Goal: Task Accomplishment & Management: Use online tool/utility

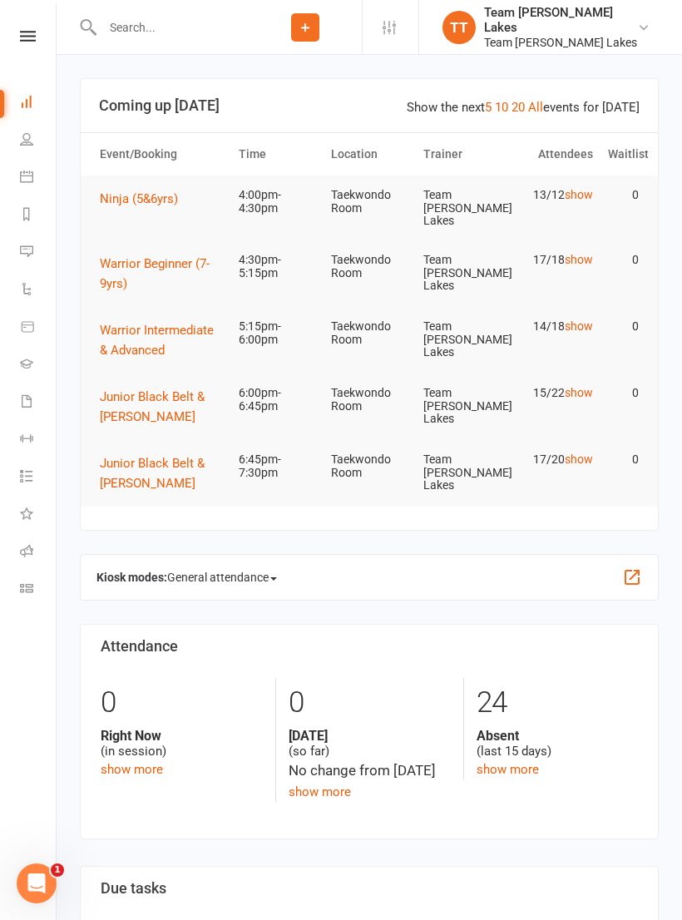
click at [32, 181] on icon at bounding box center [26, 176] width 13 height 13
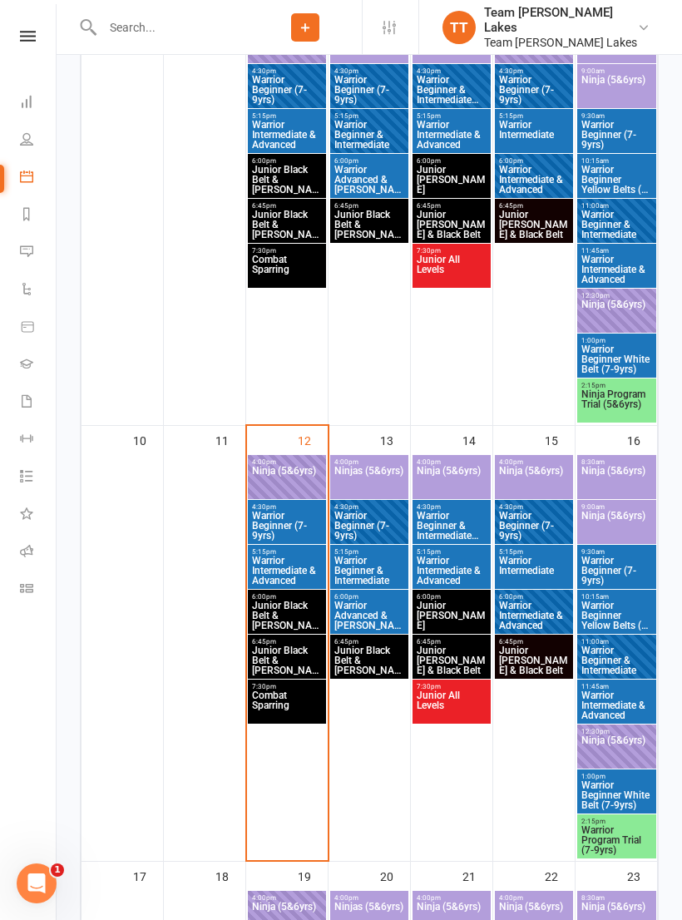
scroll to position [860, 0]
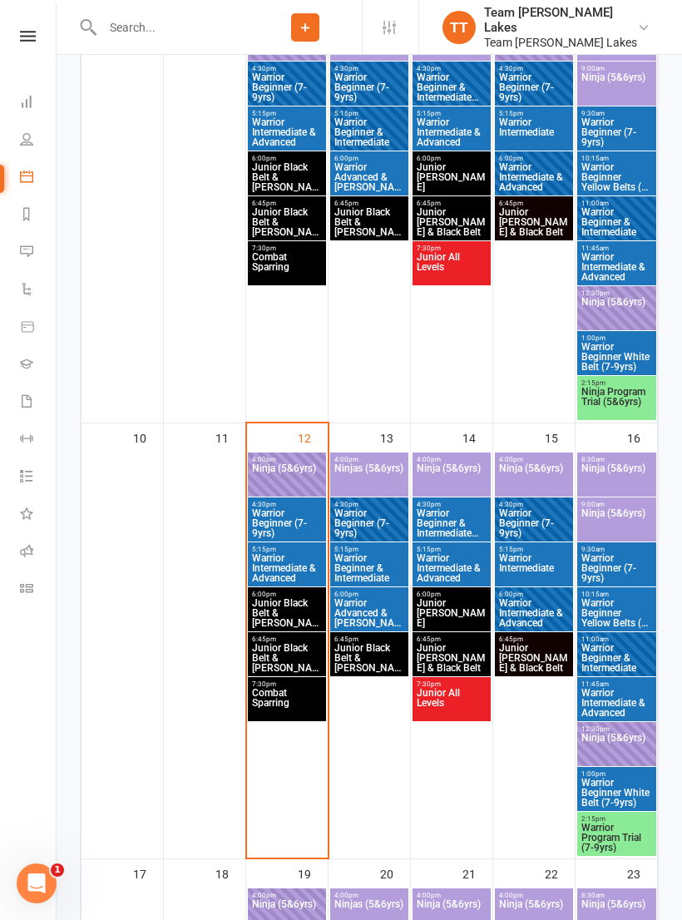
click at [294, 481] on span "Ninja (5&6yrs)" at bounding box center [287, 478] width 72 height 30
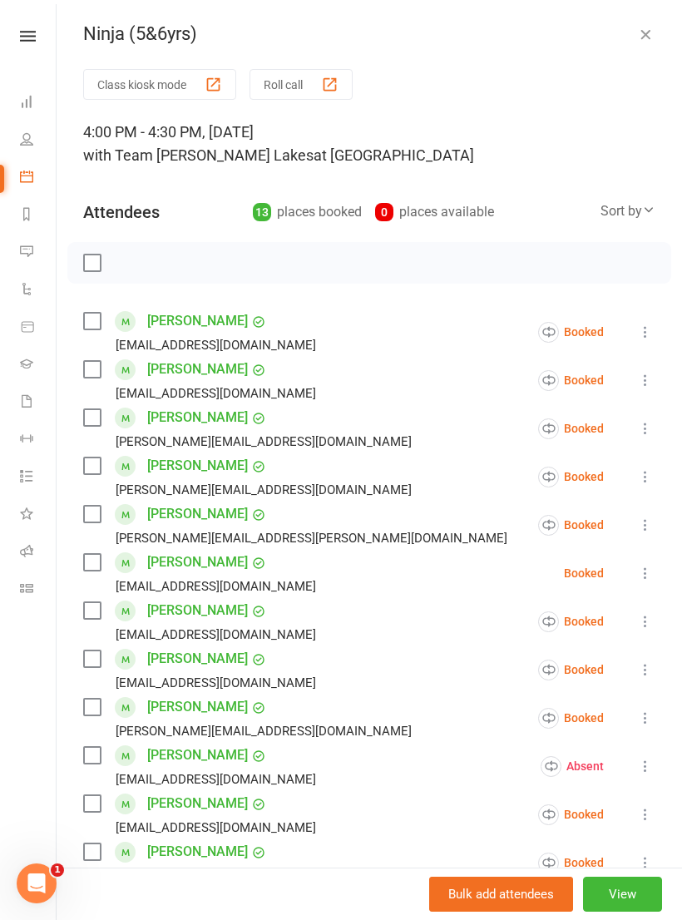
click at [304, 87] on button "Roll call" at bounding box center [301, 84] width 103 height 31
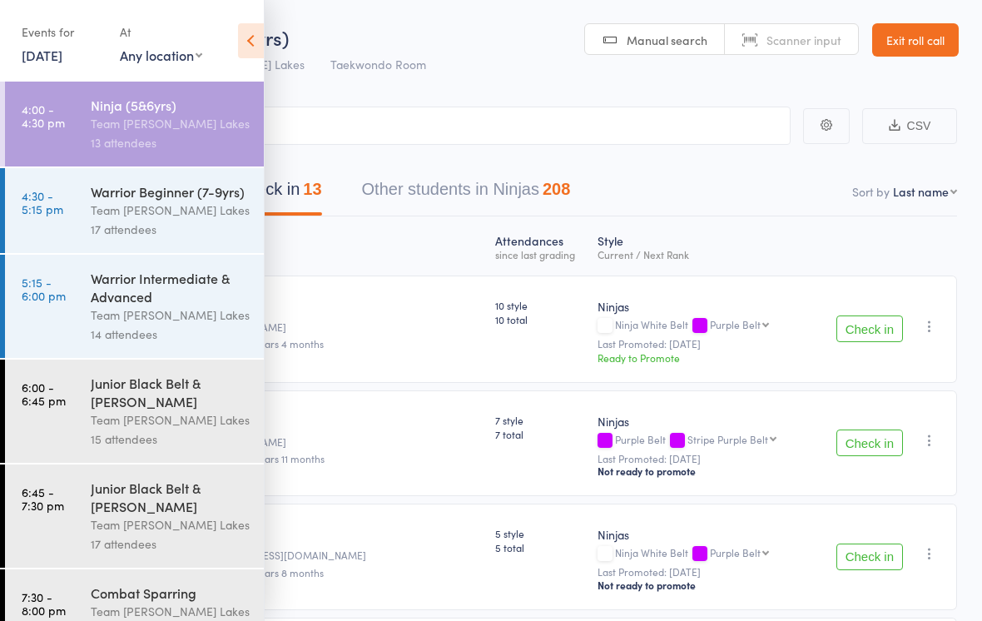
click at [250, 42] on icon at bounding box center [251, 40] width 26 height 35
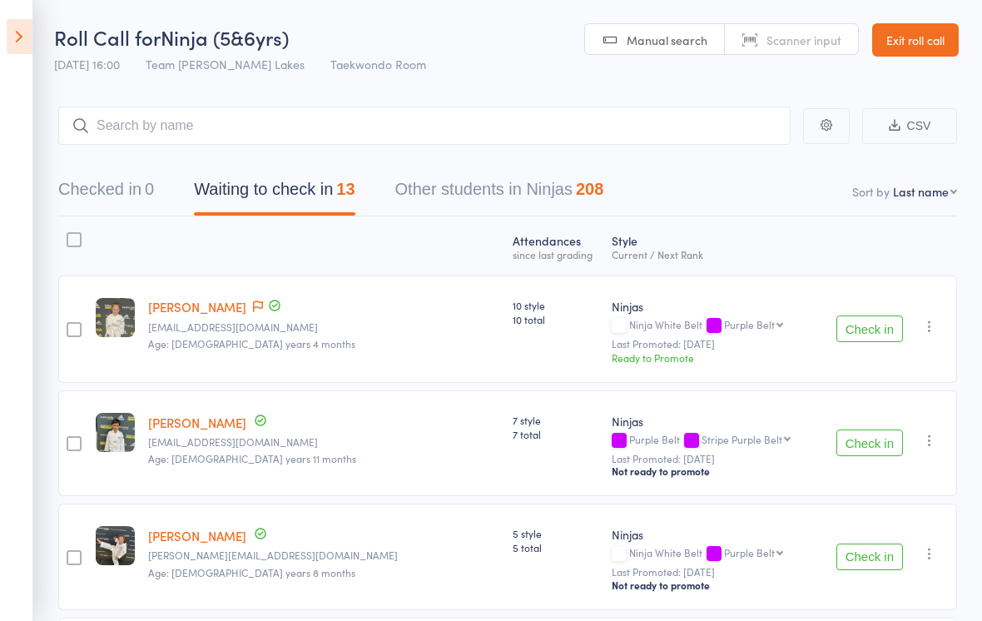
click at [681, 203] on nav "Checked in 0 Waiting to check in 13 Other students in Ninjas 208" at bounding box center [507, 193] width 938 height 44
click at [681, 200] on select "First name Last name Birthday today? Behind on payments? Check in time Next pay…" at bounding box center [925, 191] width 64 height 17
select select "10"
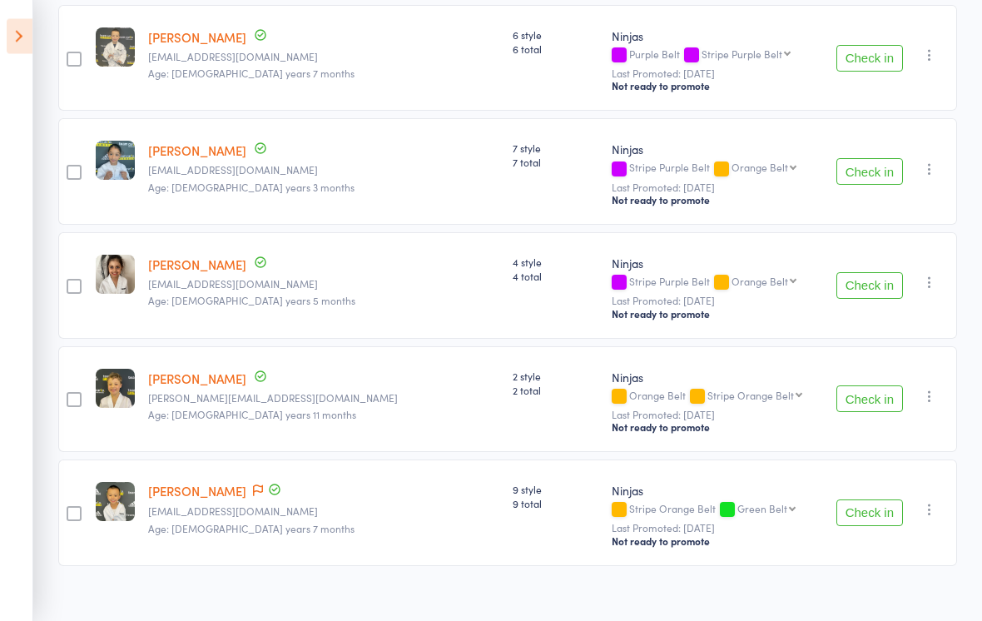
scroll to position [1181, 0]
click at [246, 152] on link "Shaden Pottachra" at bounding box center [197, 149] width 98 height 17
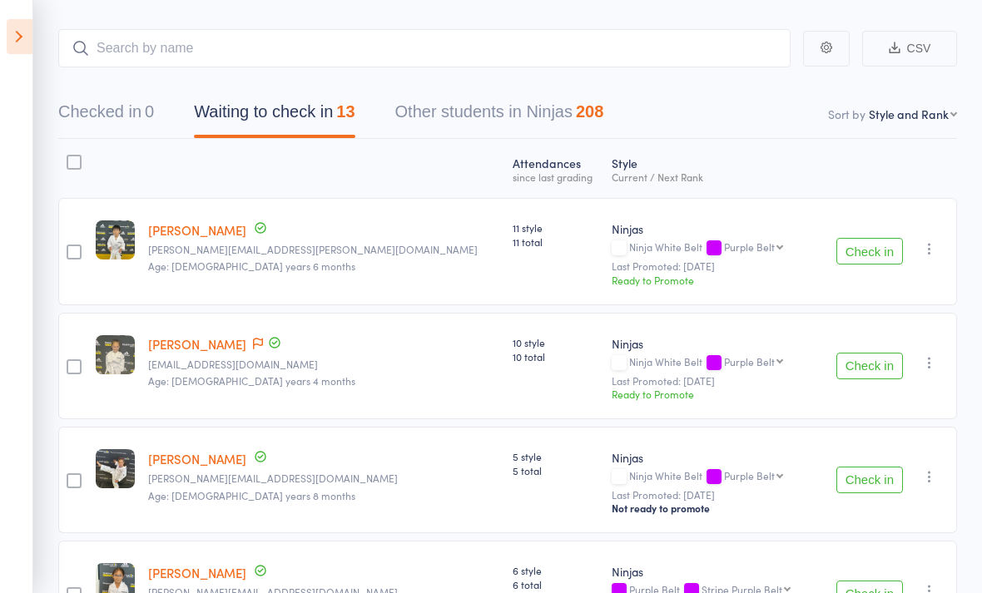
scroll to position [76, 0]
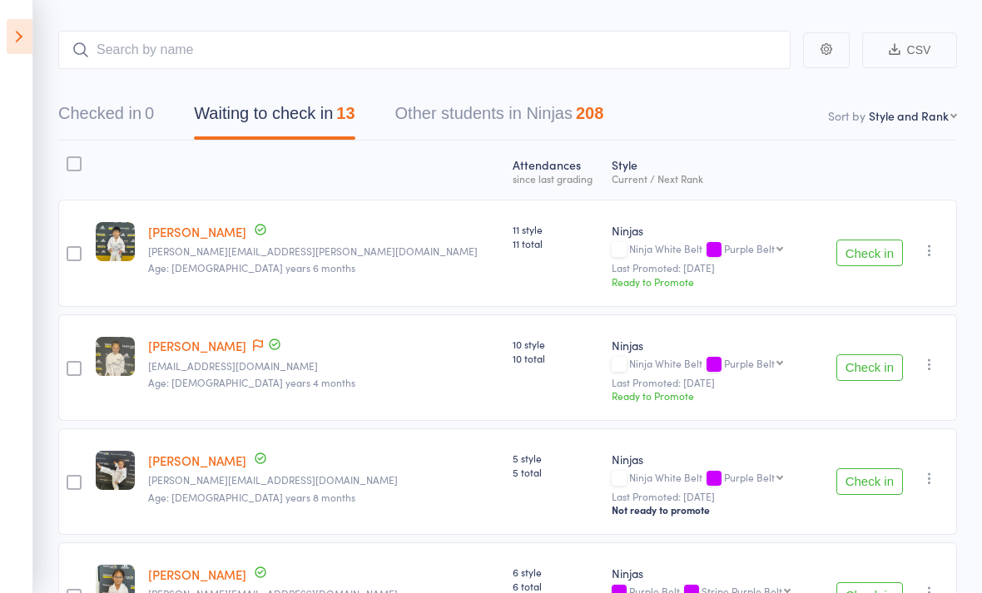
click at [23, 34] on icon at bounding box center [20, 36] width 26 height 35
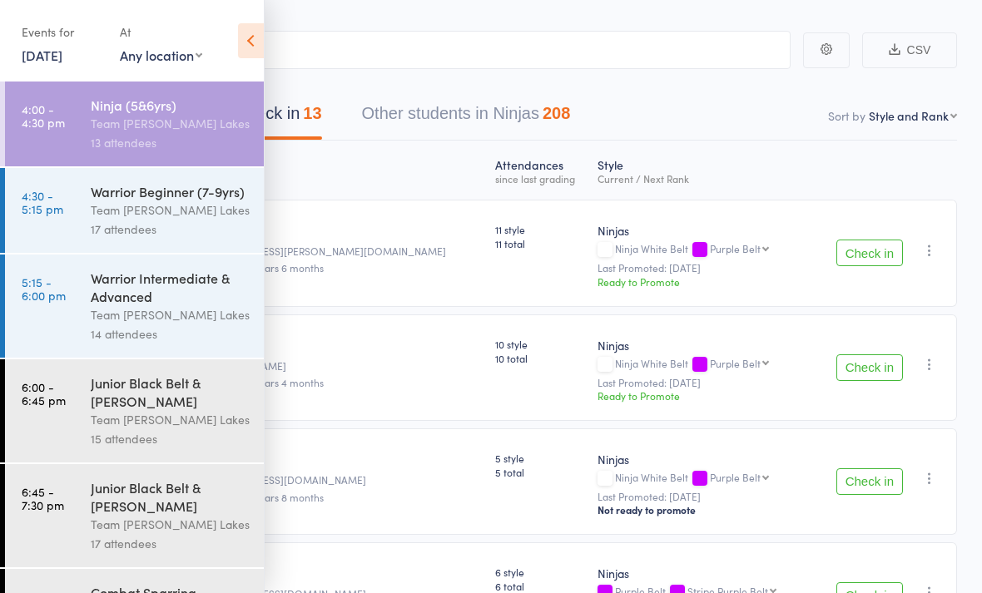
click at [165, 212] on div "Team [PERSON_NAME] Lakes" at bounding box center [170, 209] width 159 height 19
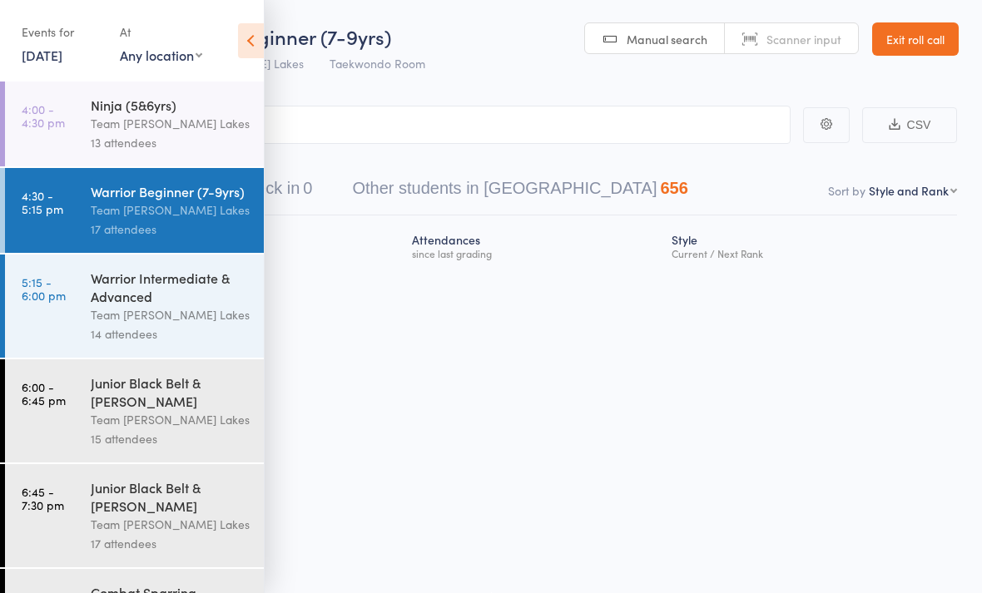
click at [249, 44] on icon at bounding box center [251, 40] width 26 height 35
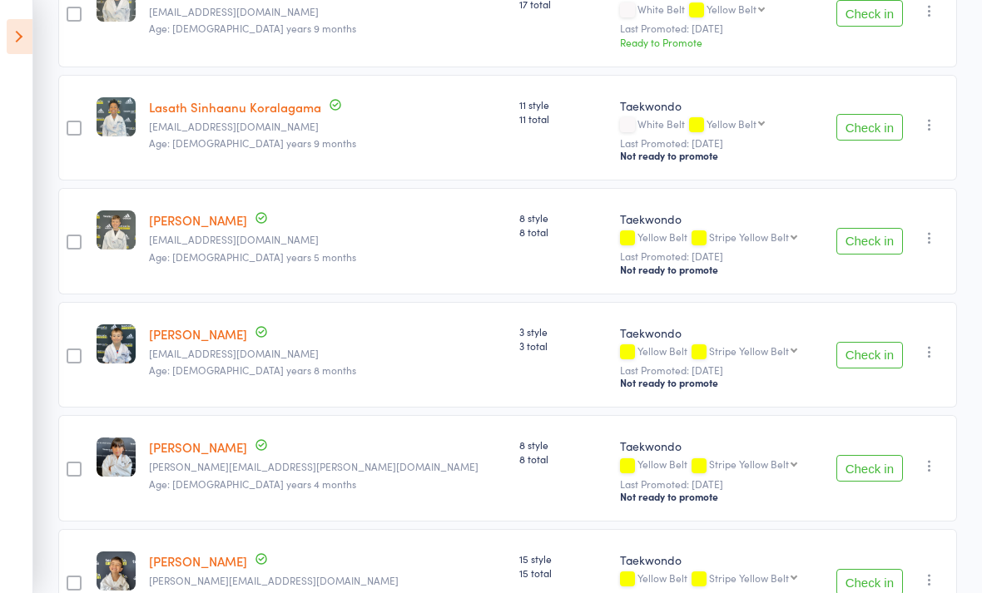
scroll to position [314, 0]
click at [19, 44] on icon at bounding box center [20, 36] width 26 height 35
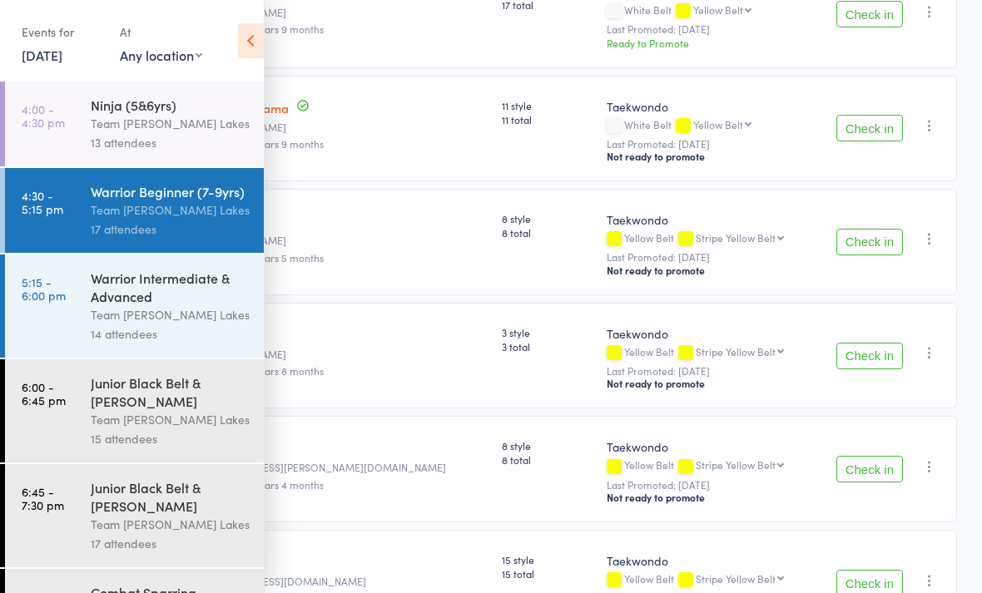
click at [168, 305] on div "Warrior Intermediate & Advanced" at bounding box center [170, 287] width 159 height 37
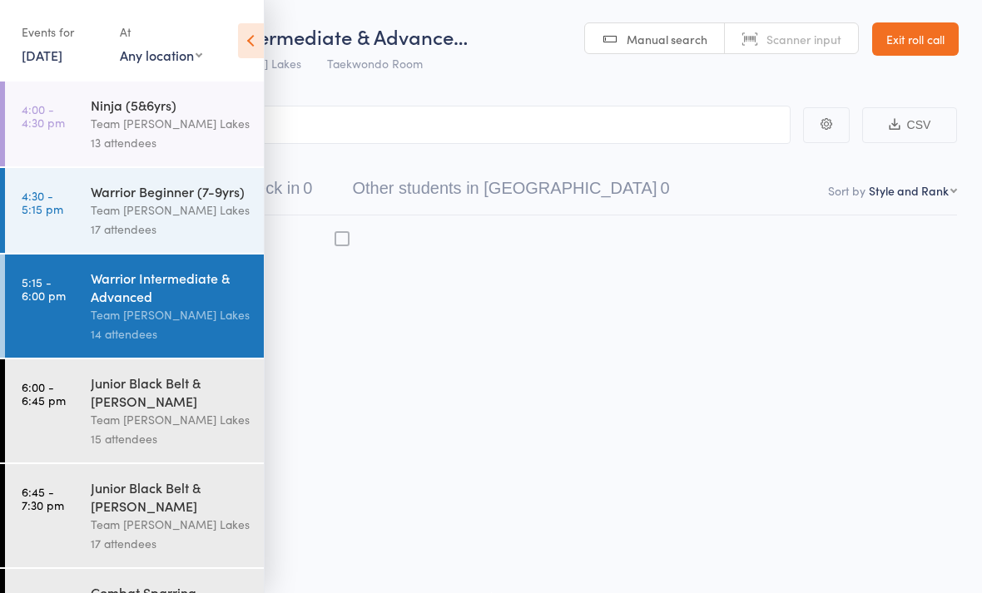
scroll to position [12, 0]
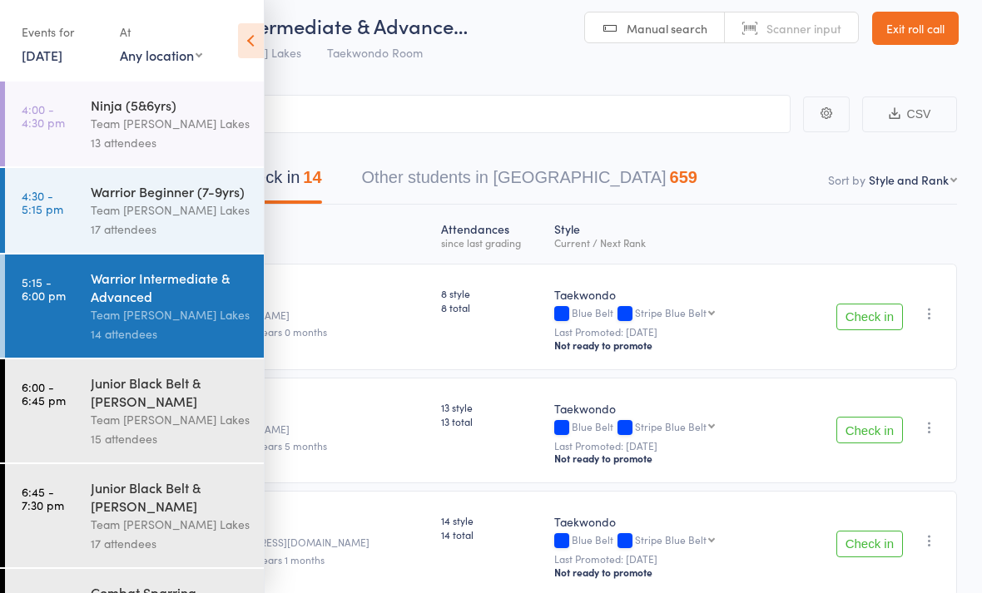
click at [158, 410] on div "Junior Black Belt & [PERSON_NAME]" at bounding box center [170, 392] width 159 height 37
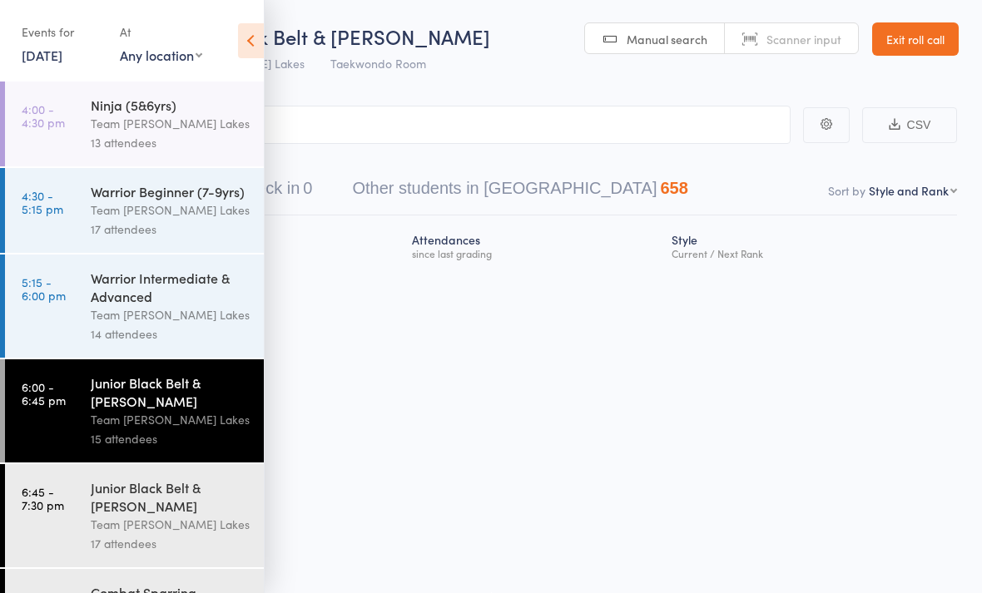
click at [159, 305] on div "Warrior Intermediate & Advanced" at bounding box center [170, 287] width 159 height 37
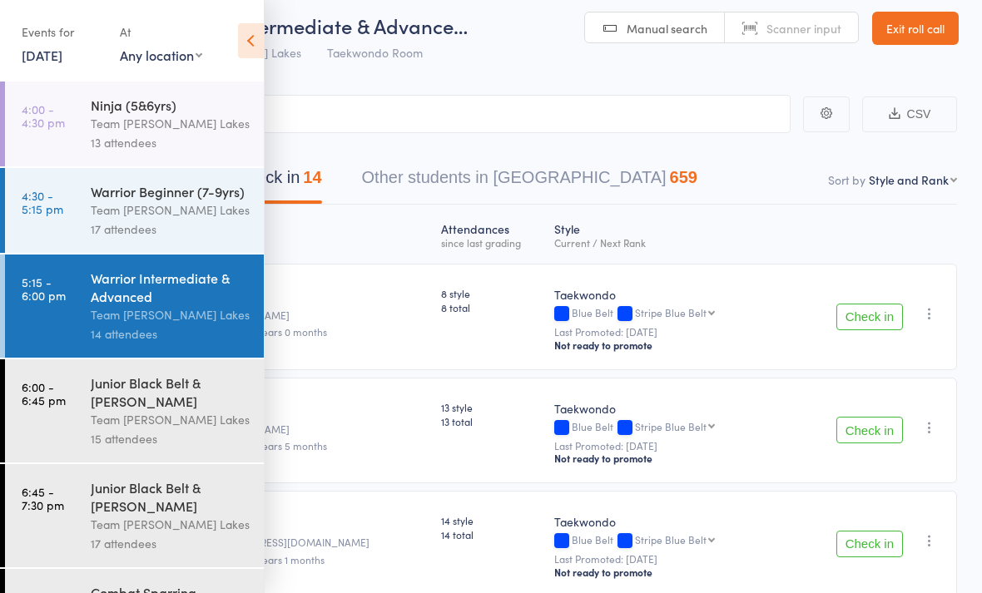
click at [259, 38] on icon at bounding box center [251, 40] width 26 height 35
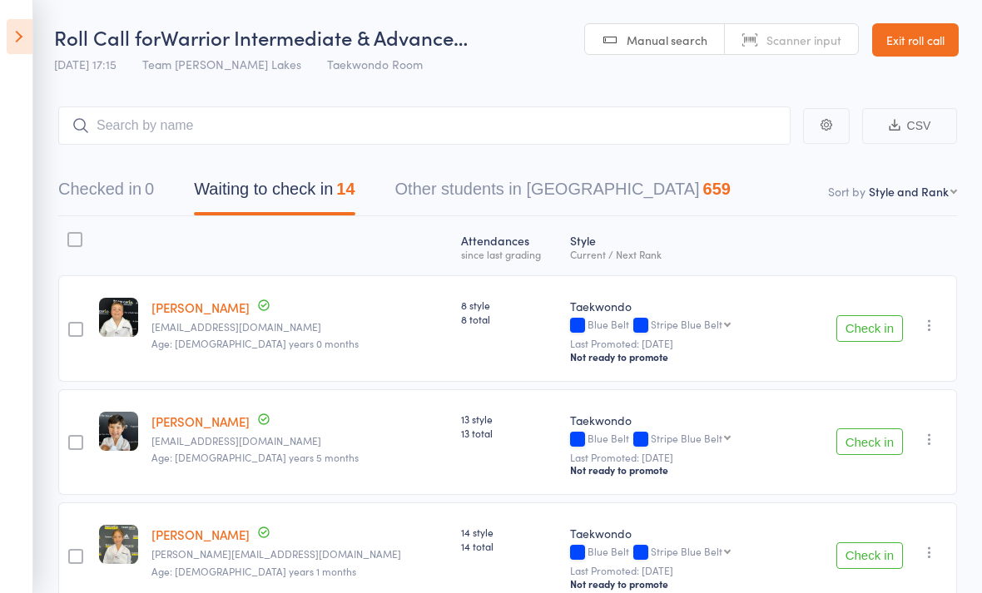
click at [22, 53] on icon at bounding box center [20, 36] width 26 height 35
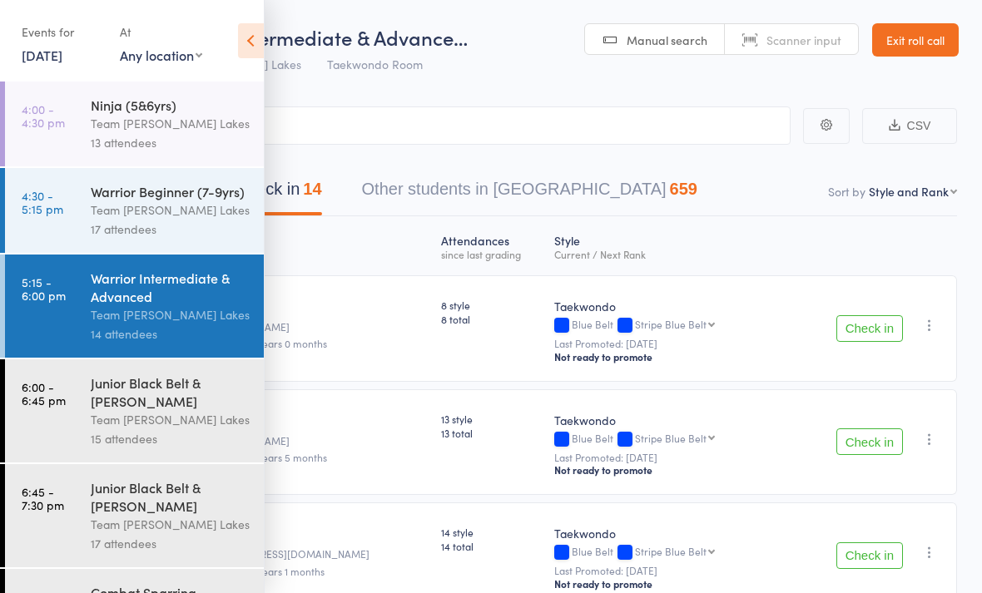
click at [146, 406] on div "Junior Black Belt & [PERSON_NAME]" at bounding box center [170, 392] width 159 height 37
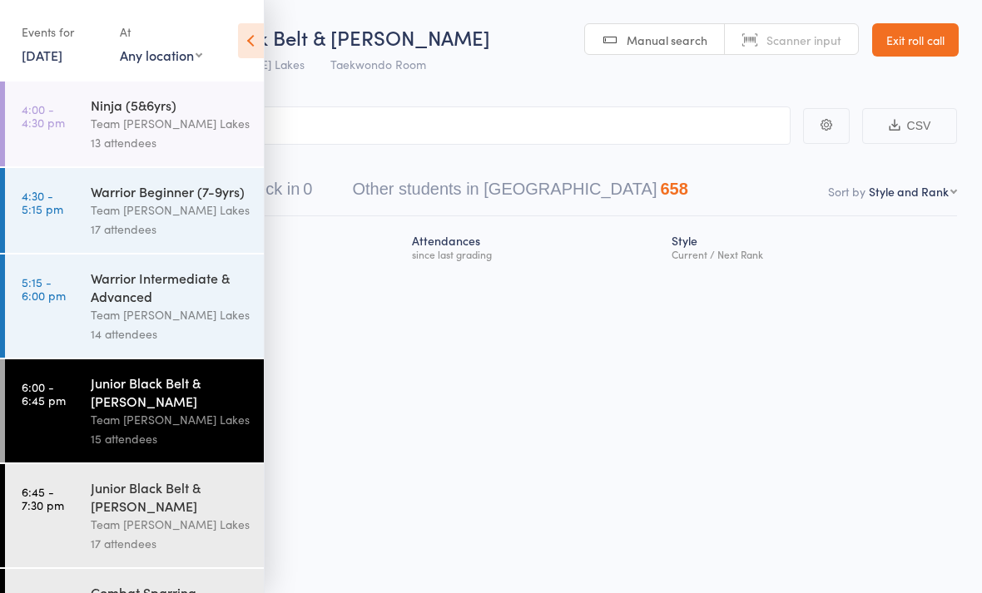
click at [247, 38] on icon at bounding box center [251, 40] width 26 height 35
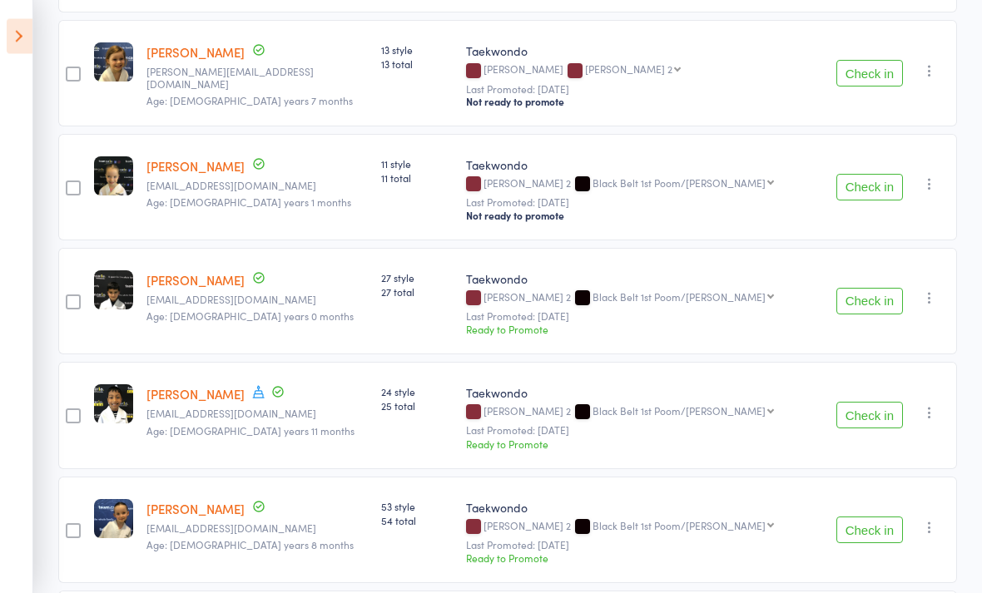
scroll to position [720, 0]
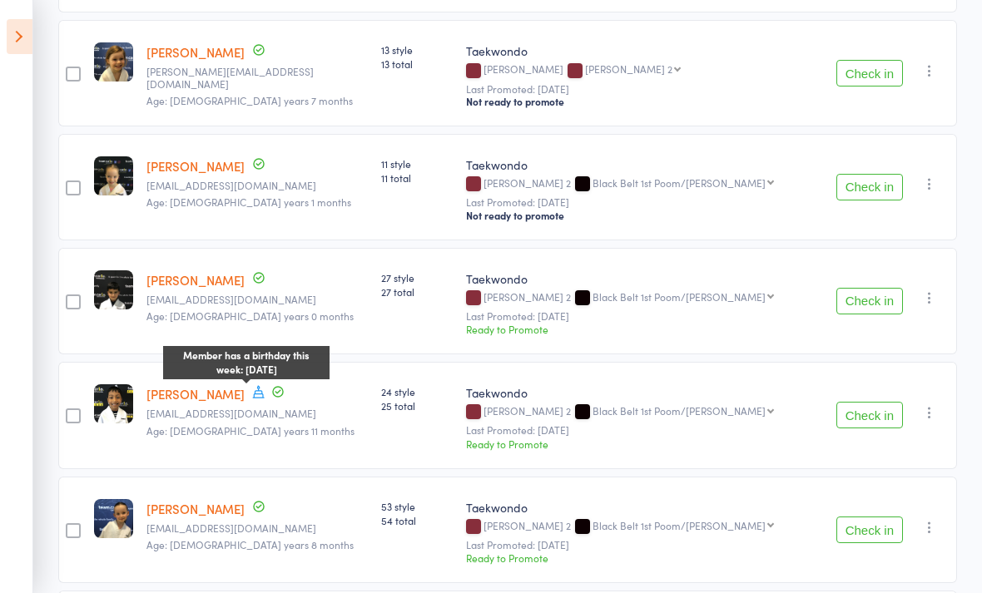
click at [253, 392] on icon at bounding box center [259, 392] width 12 height 12
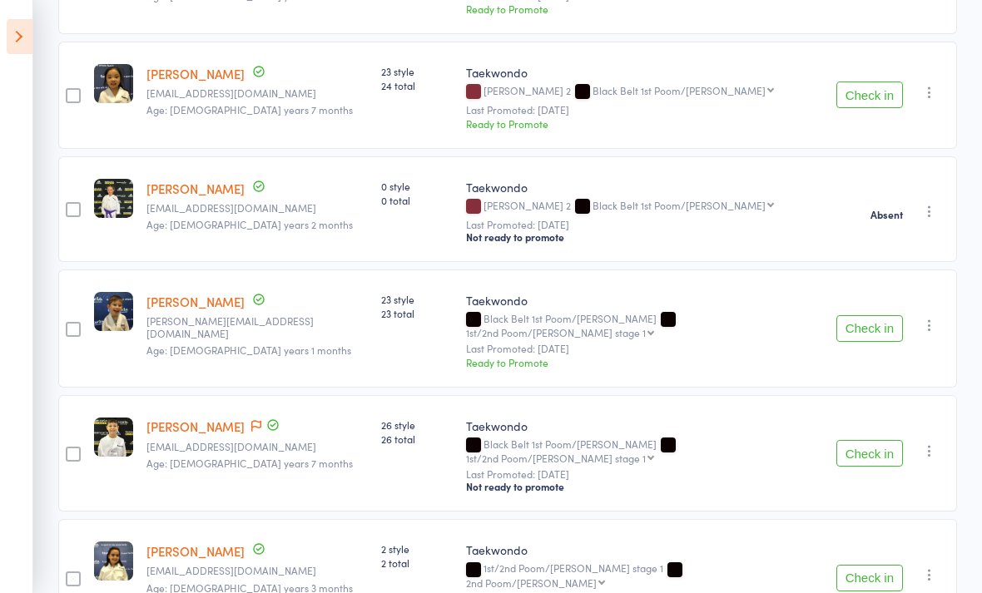
scroll to position [1410, 0]
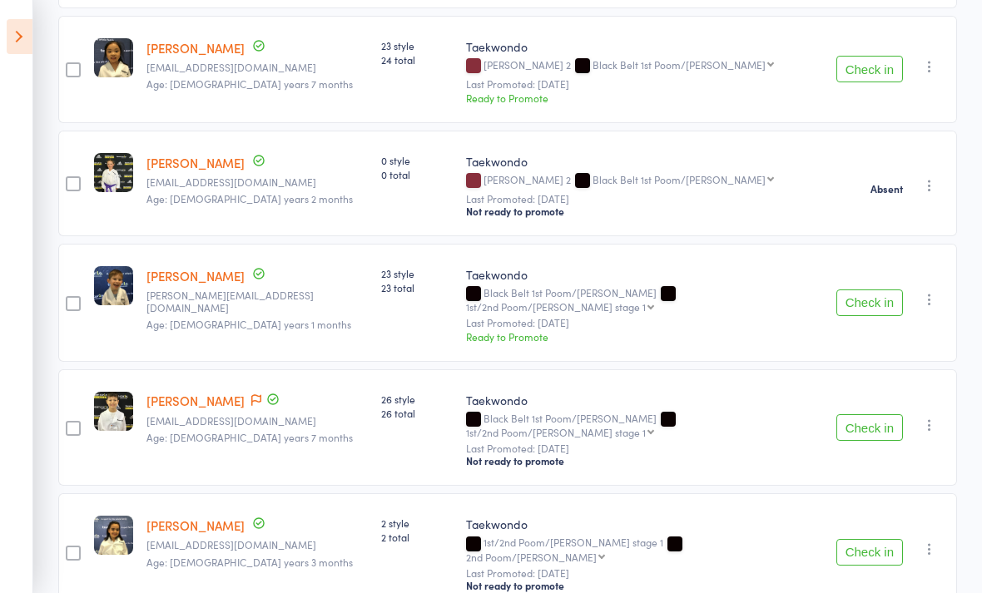
click at [22, 31] on icon at bounding box center [20, 36] width 26 height 35
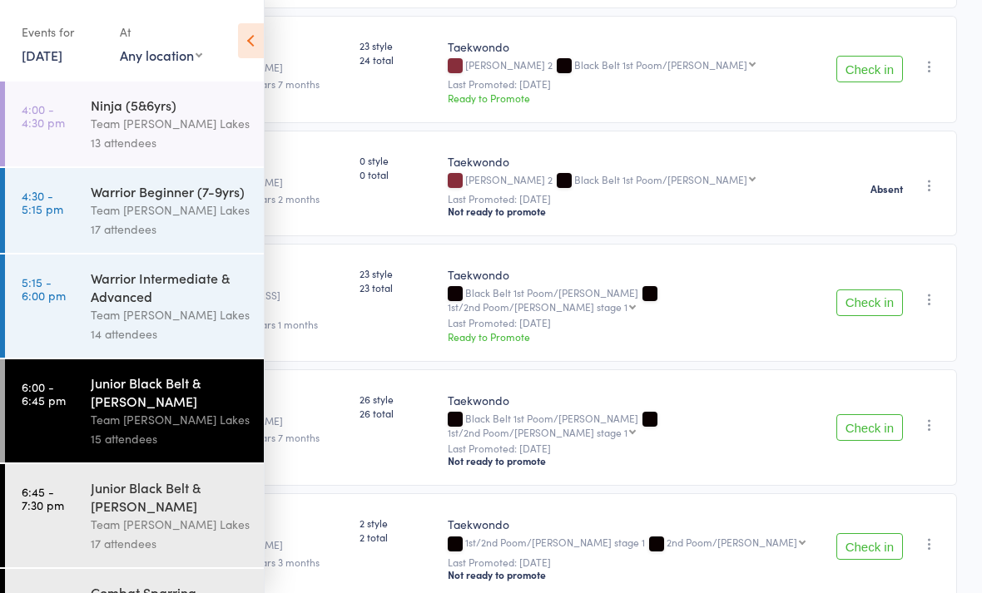
click at [116, 515] on div "Junior Black Belt & [PERSON_NAME]" at bounding box center [170, 496] width 159 height 37
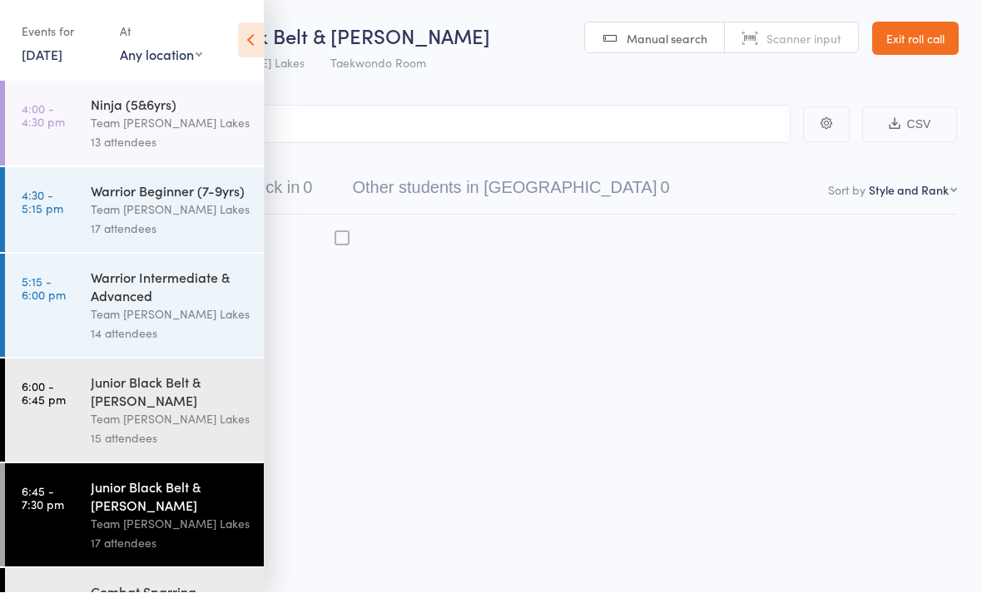
scroll to position [12, 0]
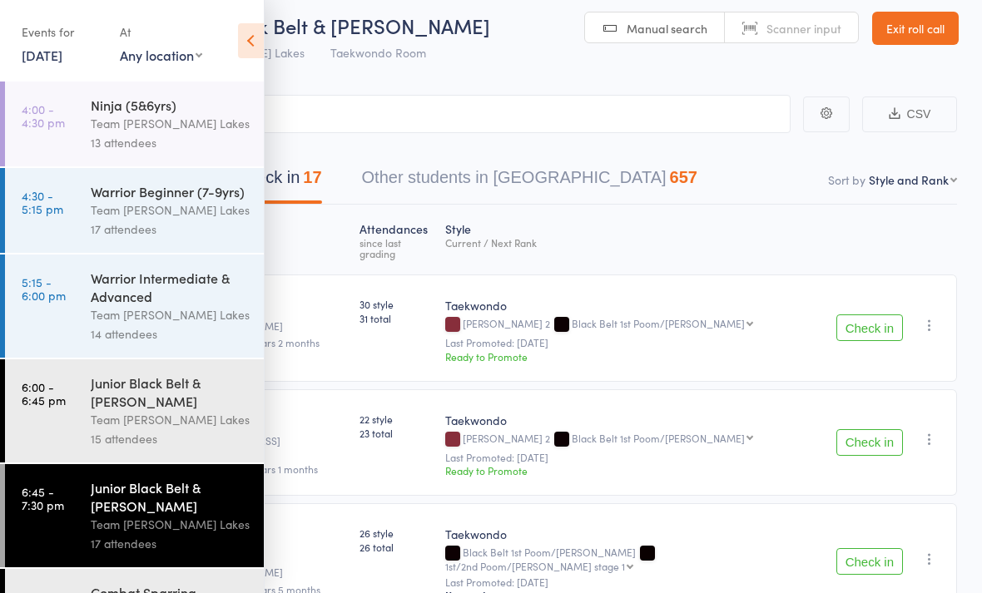
click at [251, 44] on icon at bounding box center [251, 40] width 26 height 35
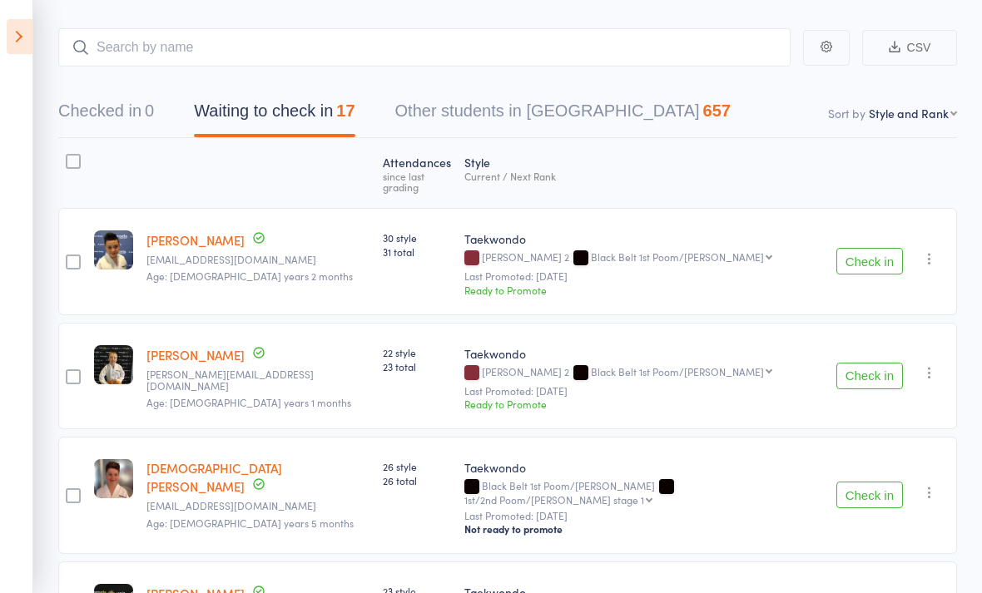
scroll to position [74, 0]
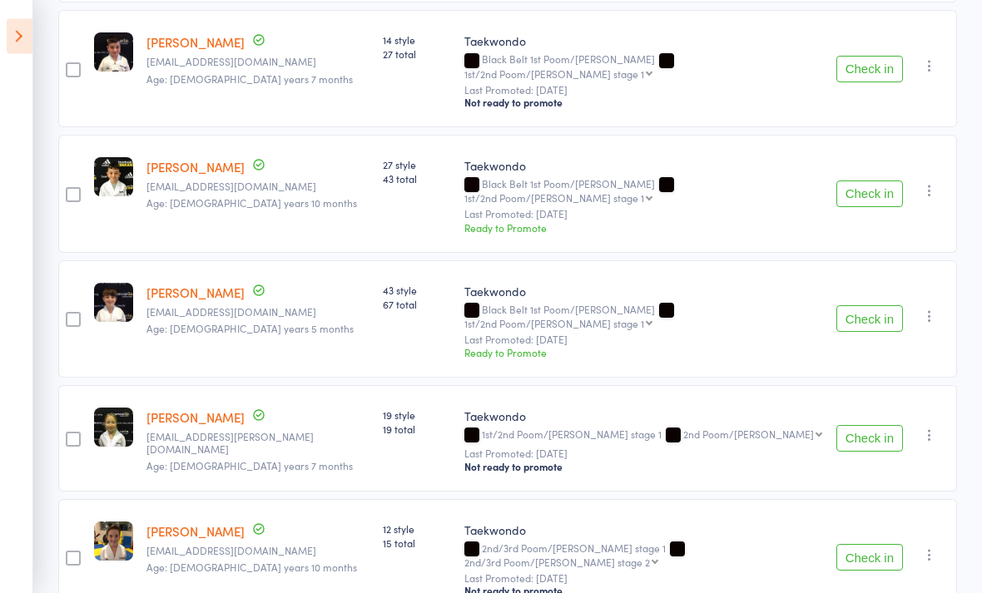
click at [195, 523] on link "[PERSON_NAME]" at bounding box center [195, 531] width 98 height 17
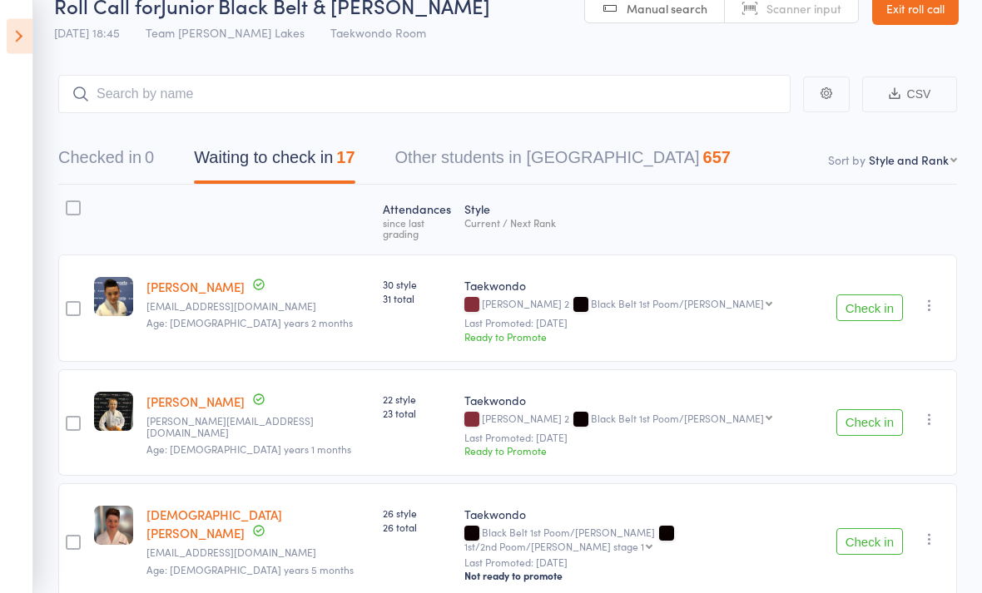
scroll to position [0, 0]
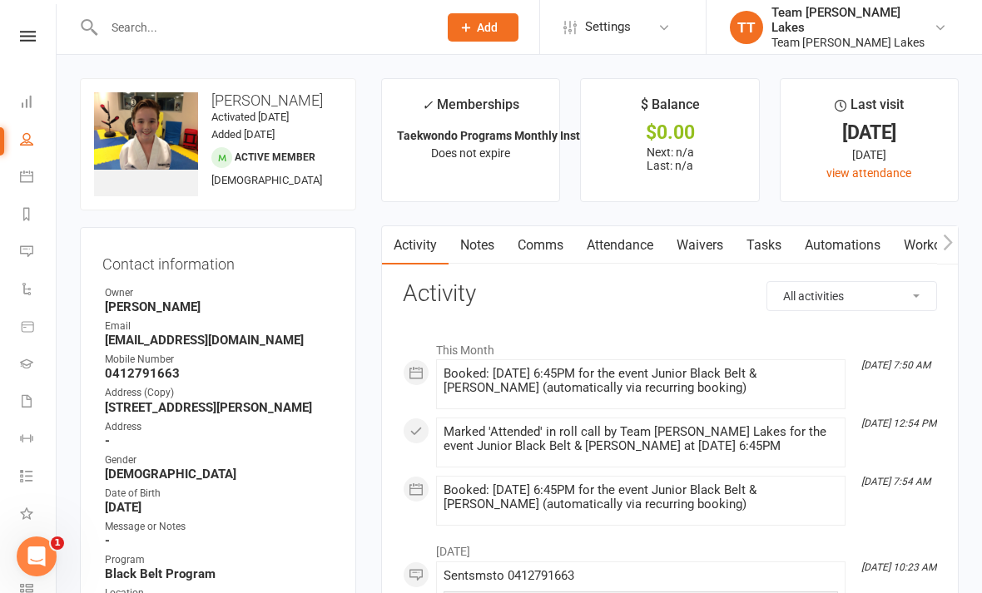
click at [614, 250] on link "Attendance" at bounding box center [620, 245] width 90 height 38
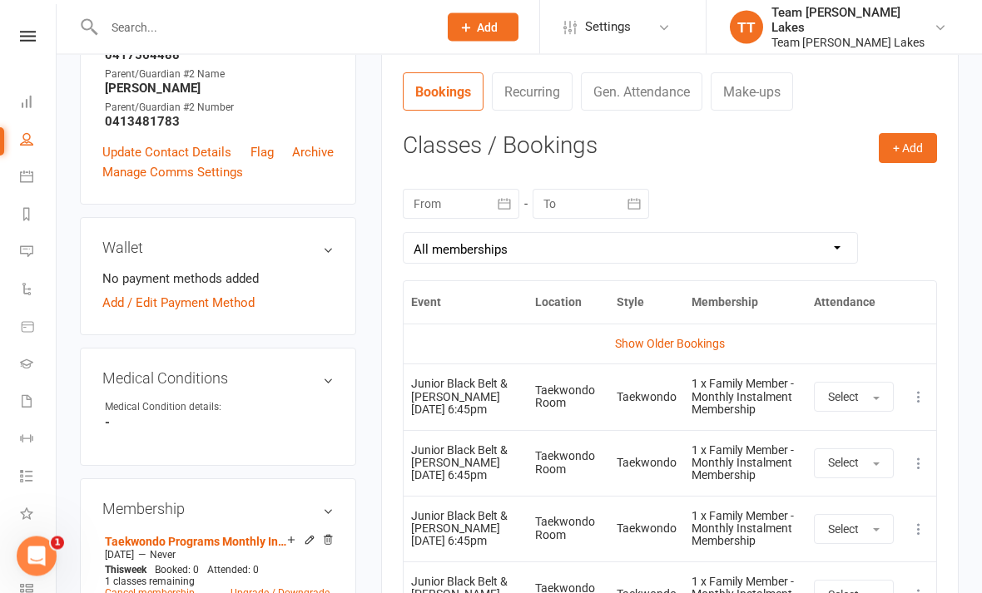
click at [500, 204] on icon "button" at bounding box center [504, 204] width 17 height 17
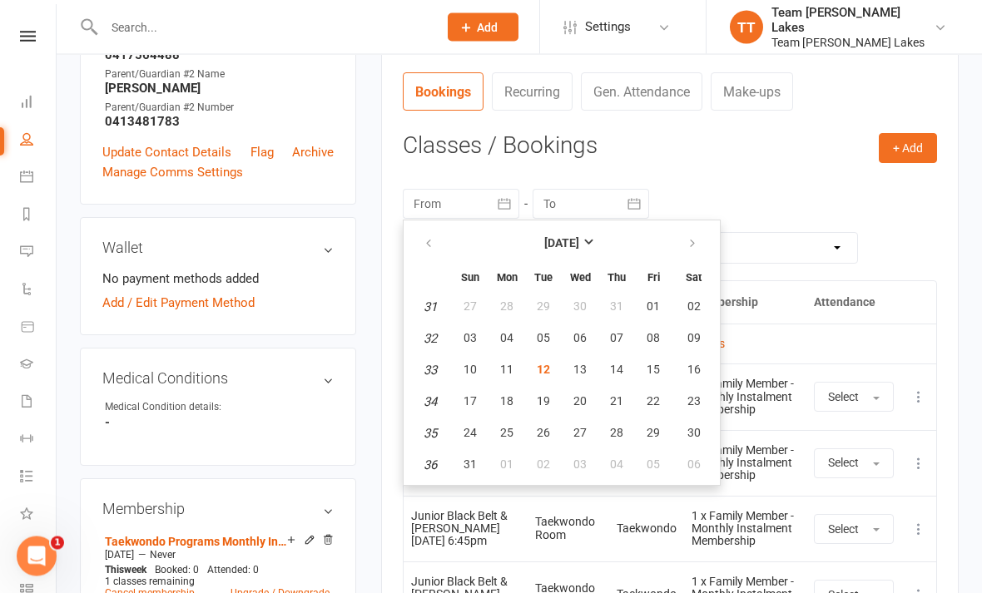
scroll to position [620, 0]
click at [428, 243] on icon "button" at bounding box center [429, 243] width 12 height 13
click at [502, 369] on span "14" at bounding box center [506, 369] width 13 height 13
type input "[DATE]"
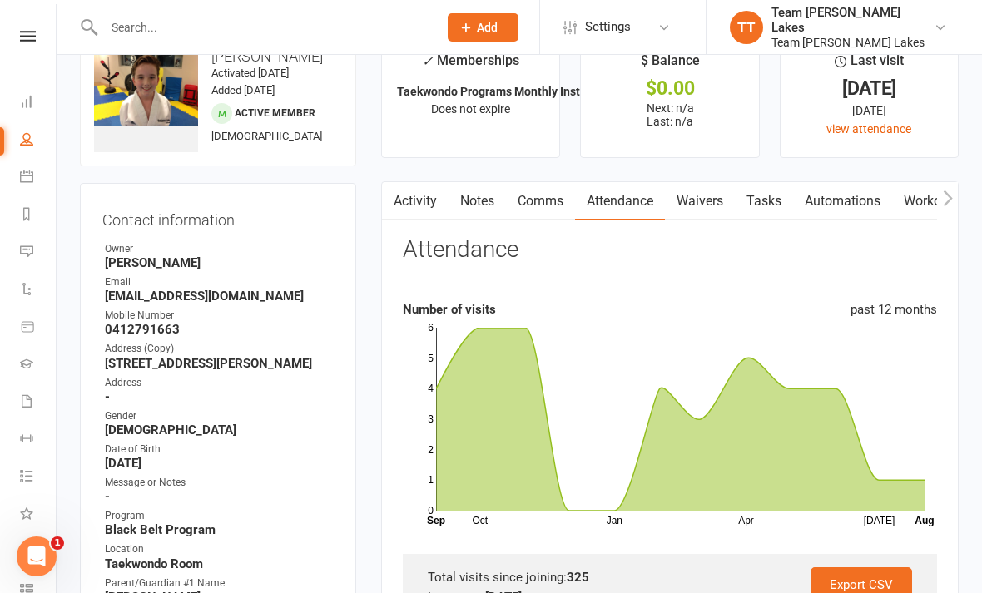
scroll to position [0, 0]
